Goal: Navigation & Orientation: Find specific page/section

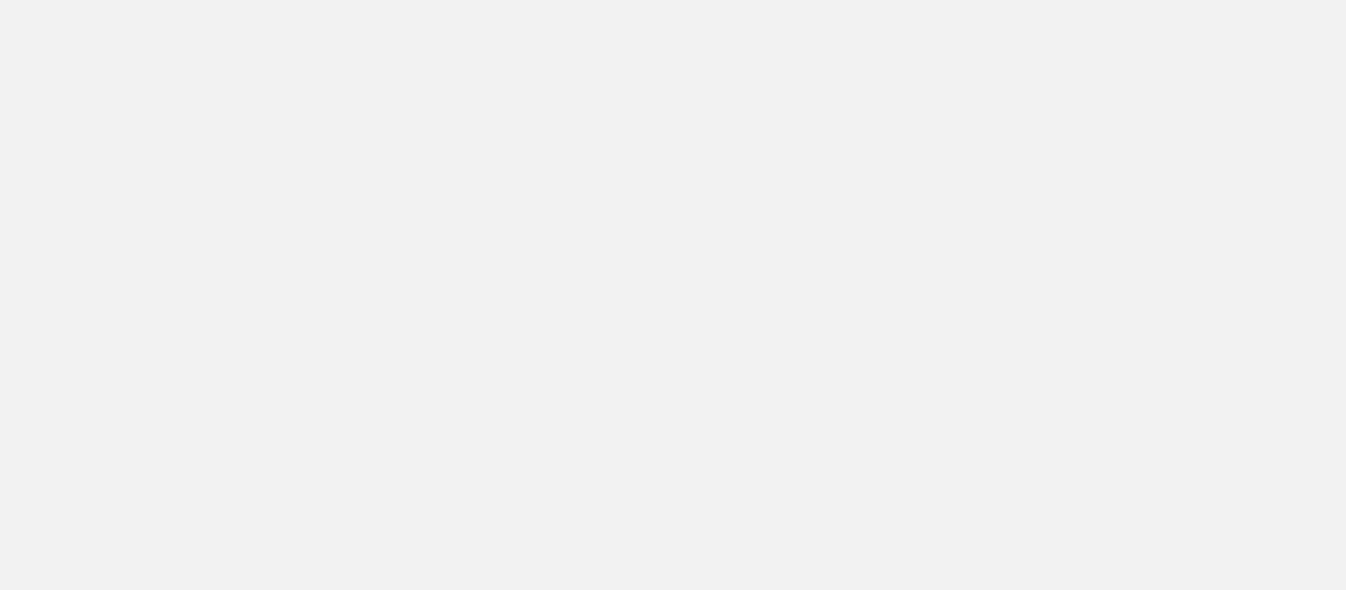
click at [639, 64] on div at bounding box center [673, 295] width 1346 height 590
click at [358, 220] on div at bounding box center [673, 295] width 1346 height 590
